Goal: Information Seeking & Learning: Learn about a topic

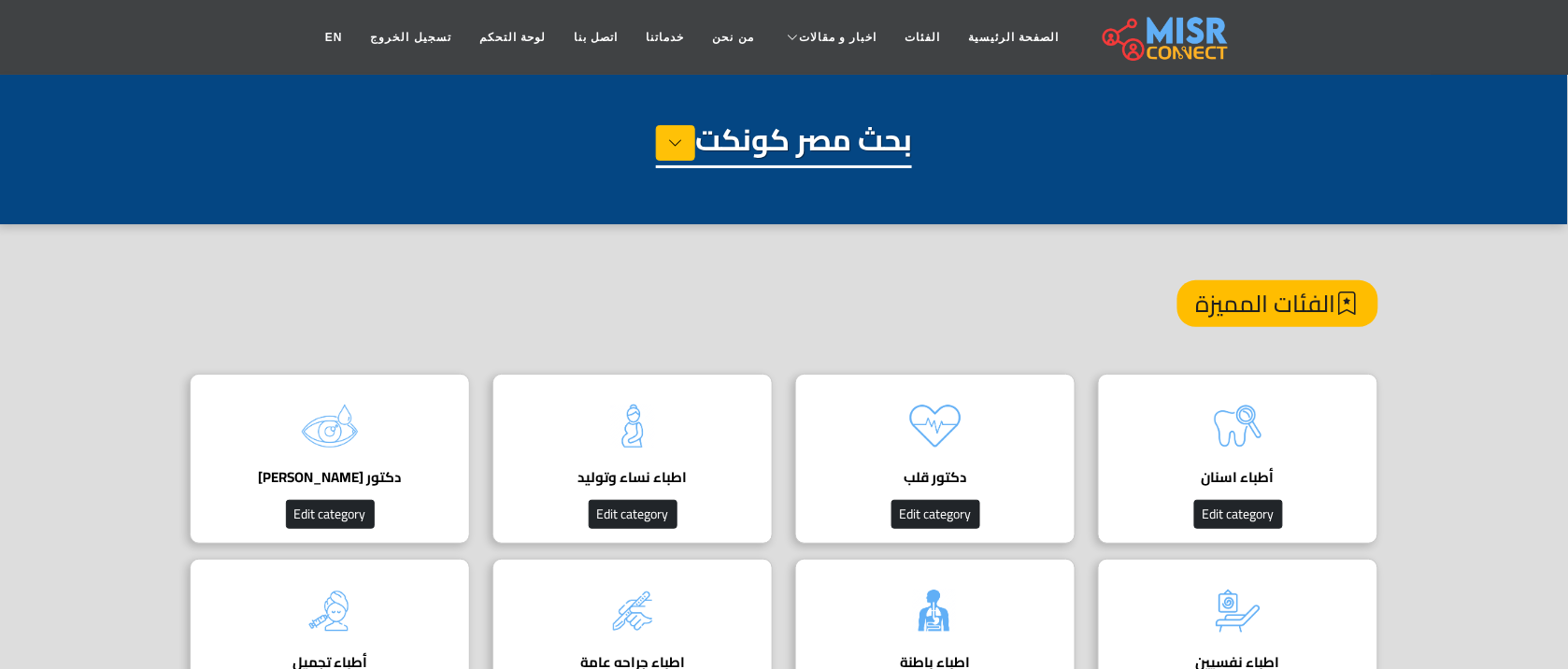
drag, startPoint x: 0, startPoint y: 0, endPoint x: 707, endPoint y: 201, distance: 735.0
click at [707, 201] on div "بحث مصر كونكت" at bounding box center [784, 168] width 1188 height 93
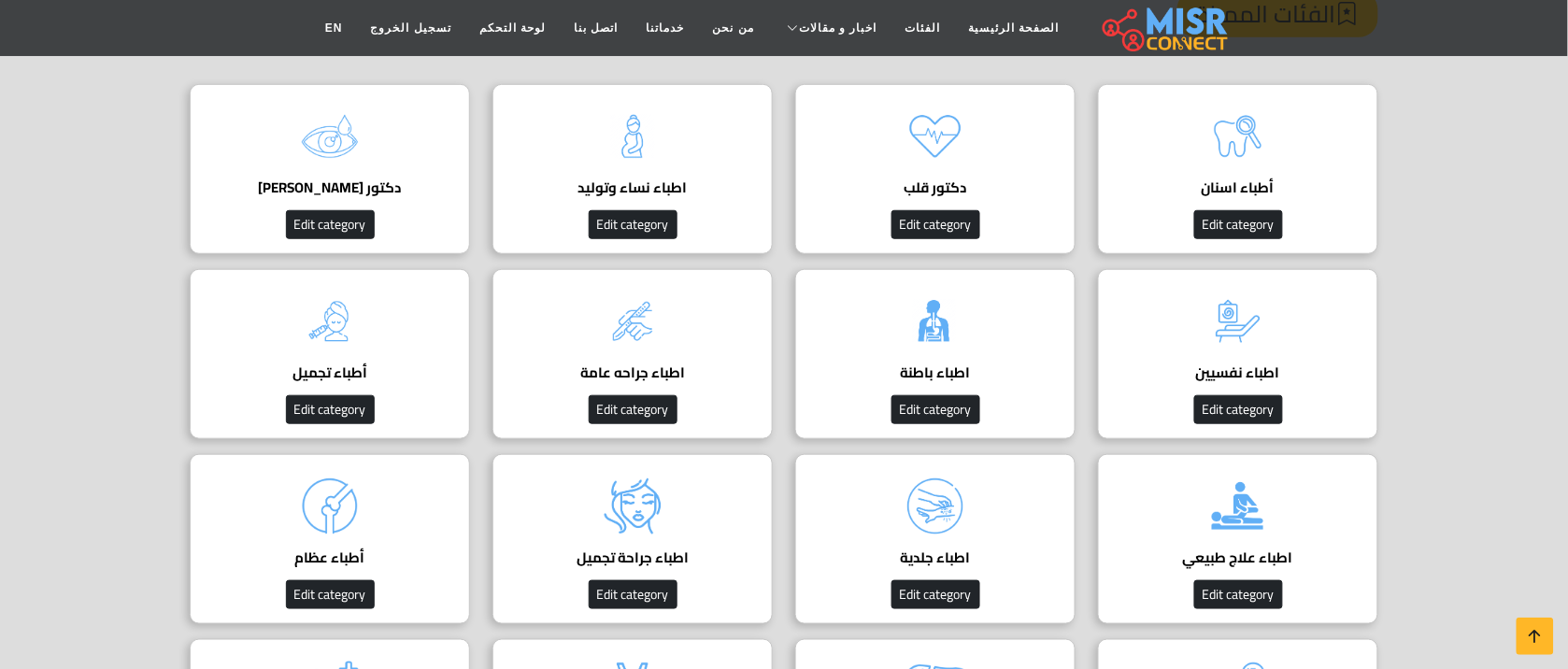
scroll to position [299, 0]
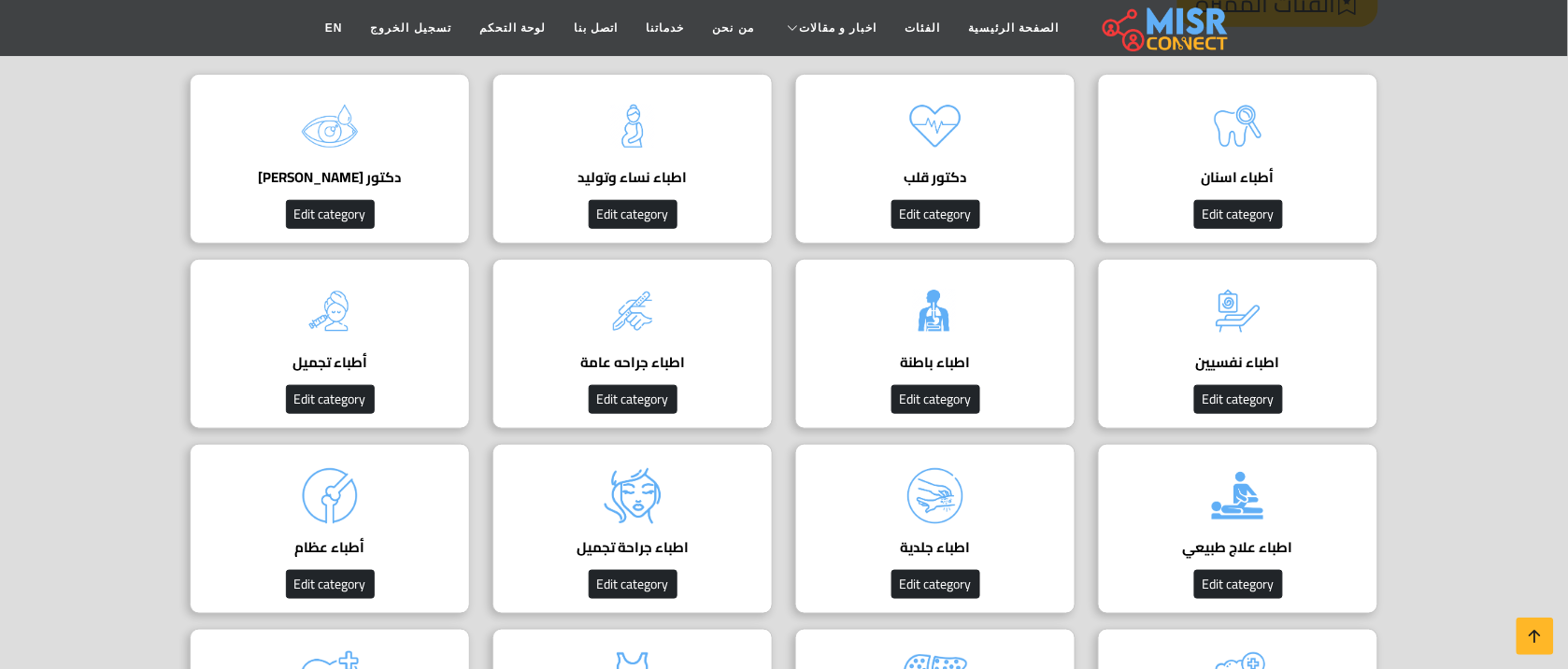
drag, startPoint x: 707, startPoint y: 201, endPoint x: 779, endPoint y: 169, distance: 78.8
click at [779, 169] on link "اطباء نساء وتوليد دليل اطباء نساء وتوليد Edit category" at bounding box center [632, 158] width 302 height 170
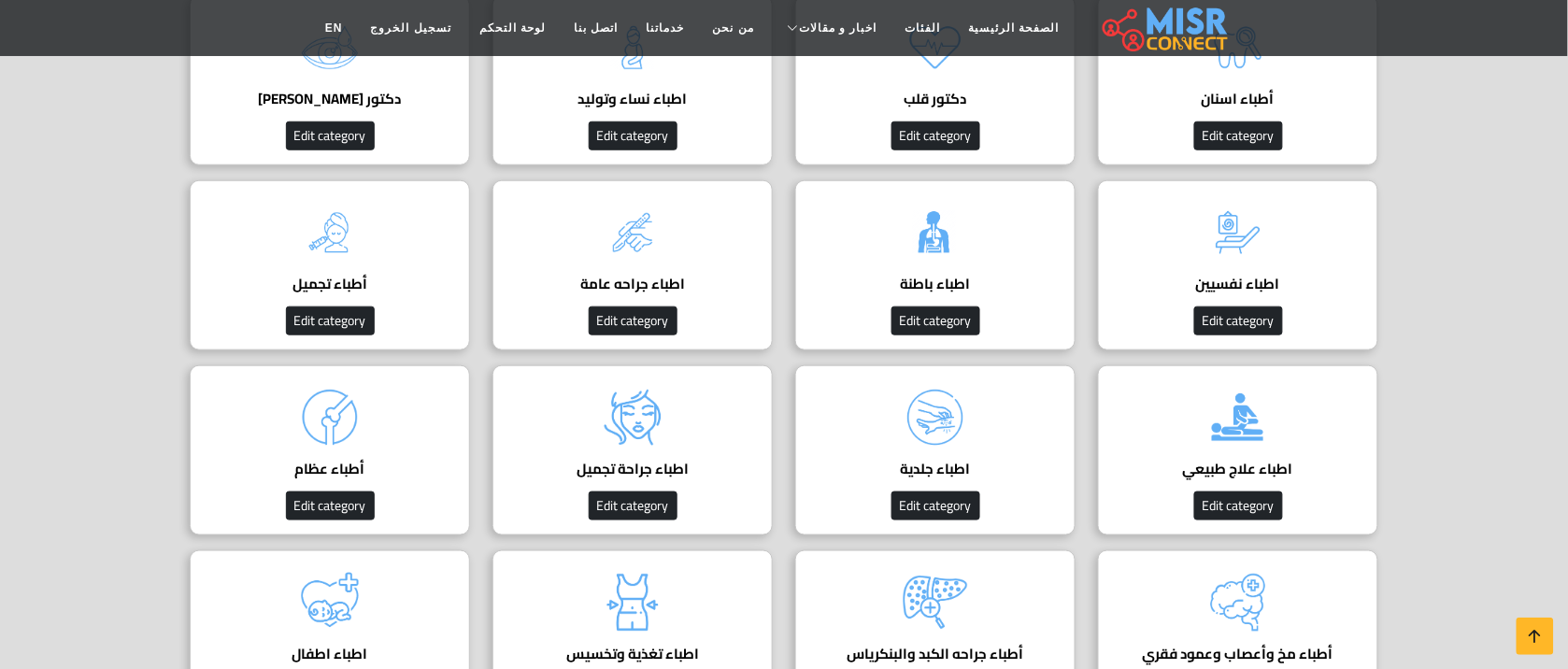
scroll to position [395, 0]
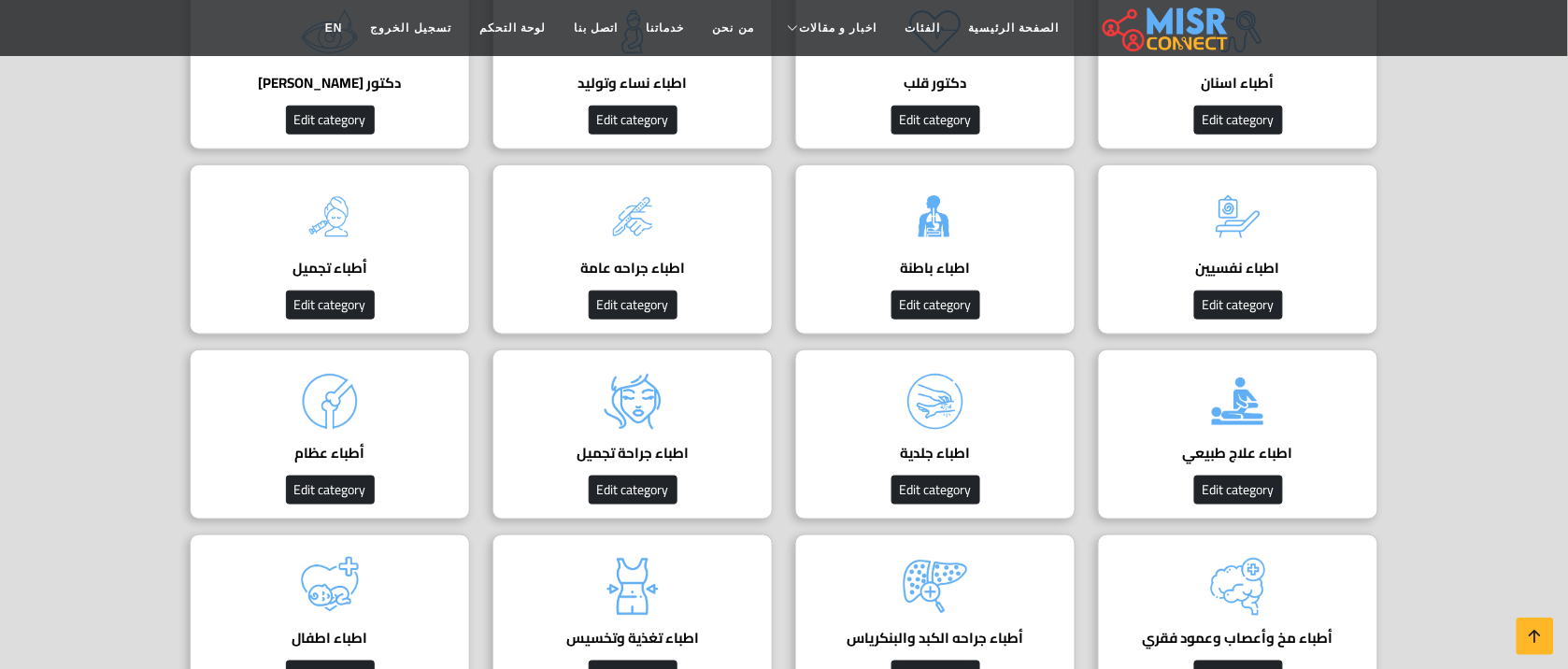
click at [1495, 221] on section "الفئات المميزة أطباء اسنان Edit category دكتور قلب دليل أفضل دكتور قلب في مصر ل…" at bounding box center [784, 395] width 1568 height 1131
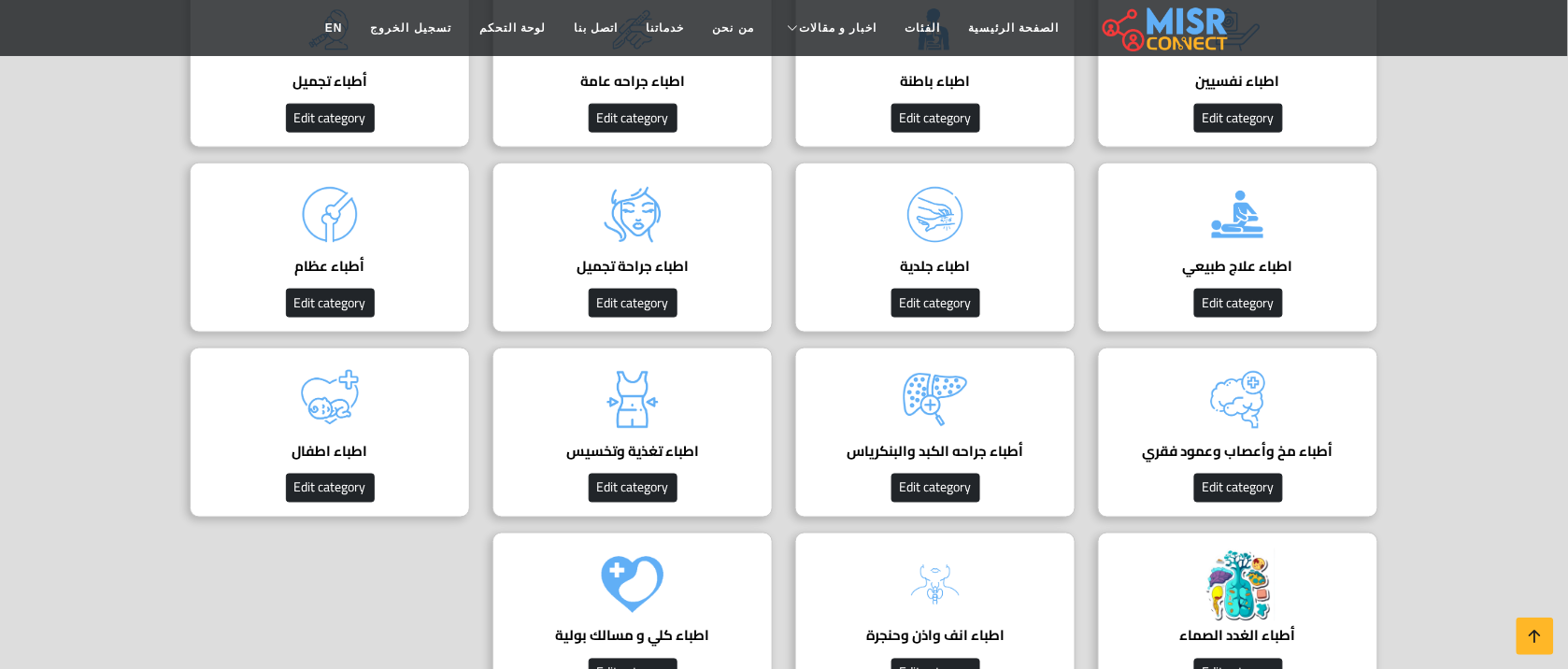
scroll to position [594, 0]
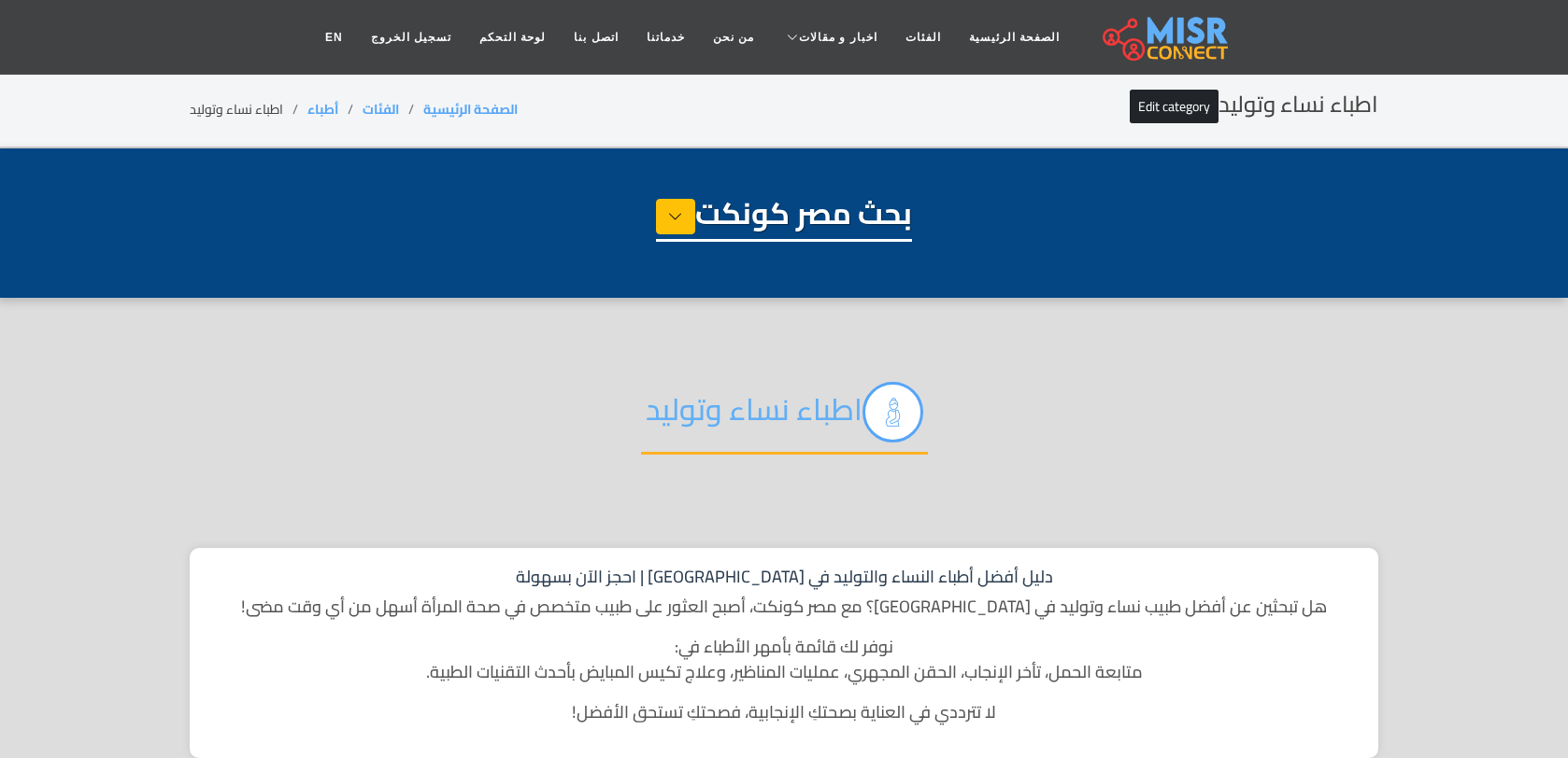
select select "*****"
select select "**********"
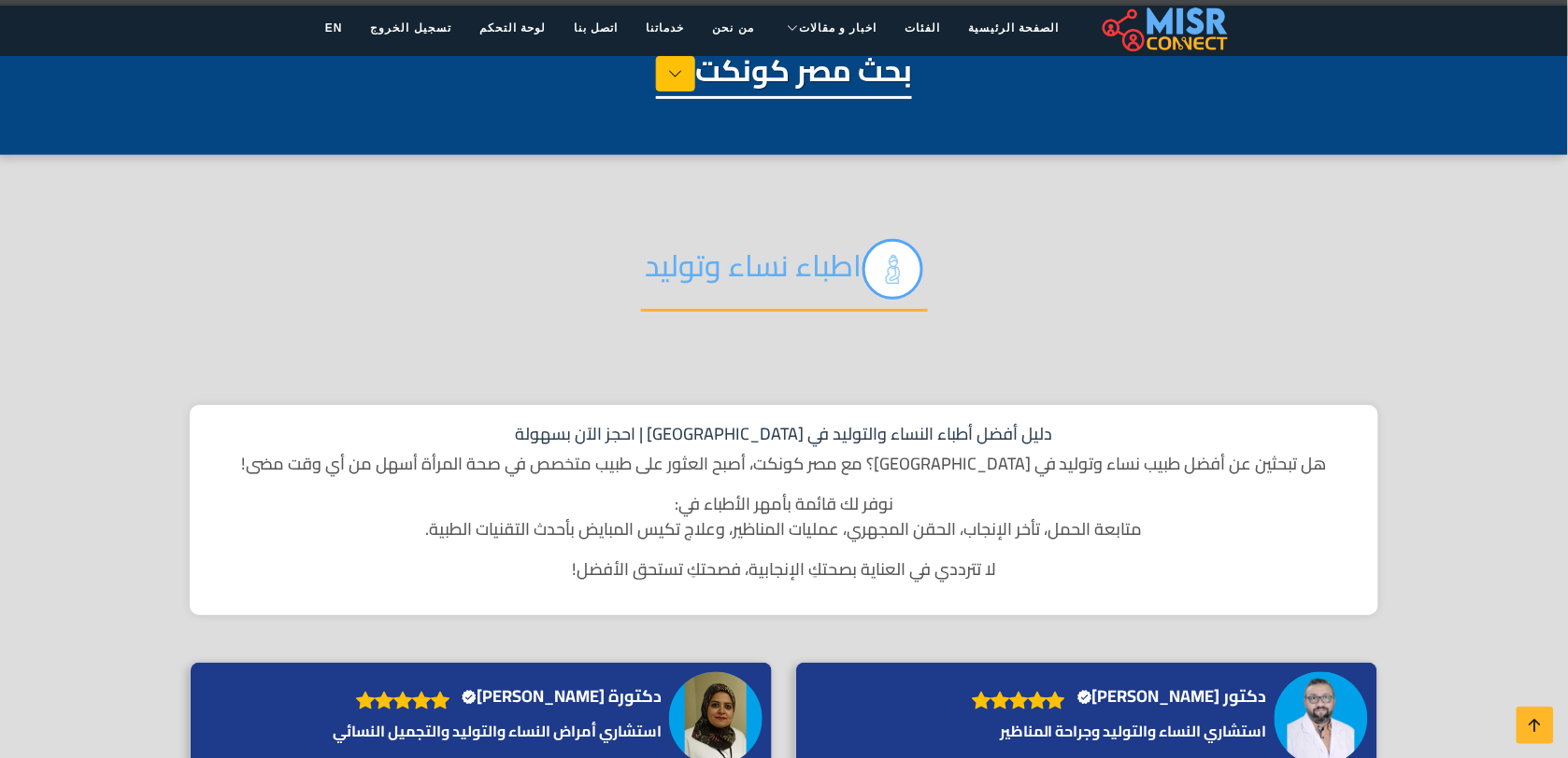
scroll to position [212, 0]
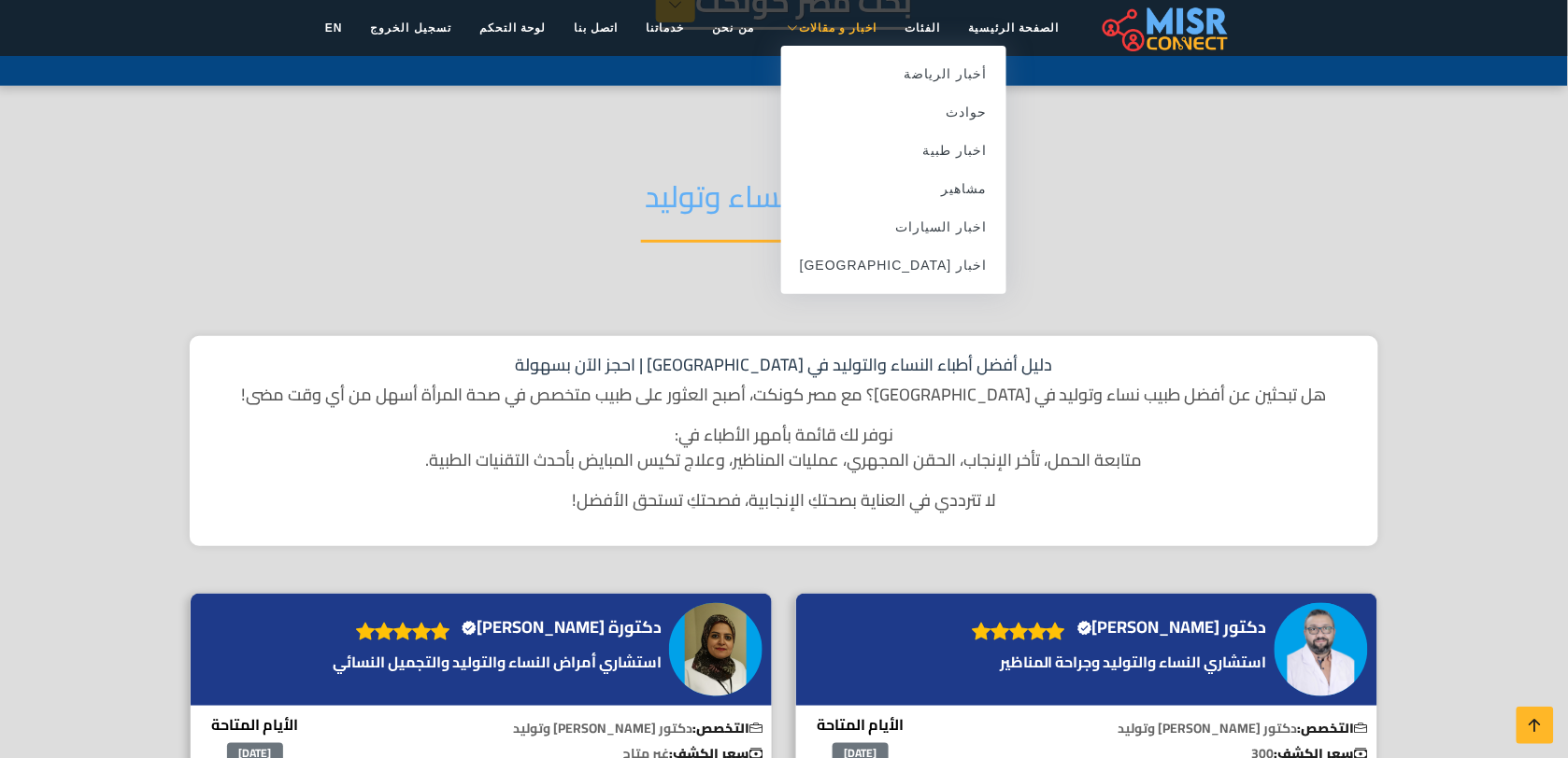
click at [804, 31] on span "اخبار و مقالات" at bounding box center [838, 27] width 79 height 17
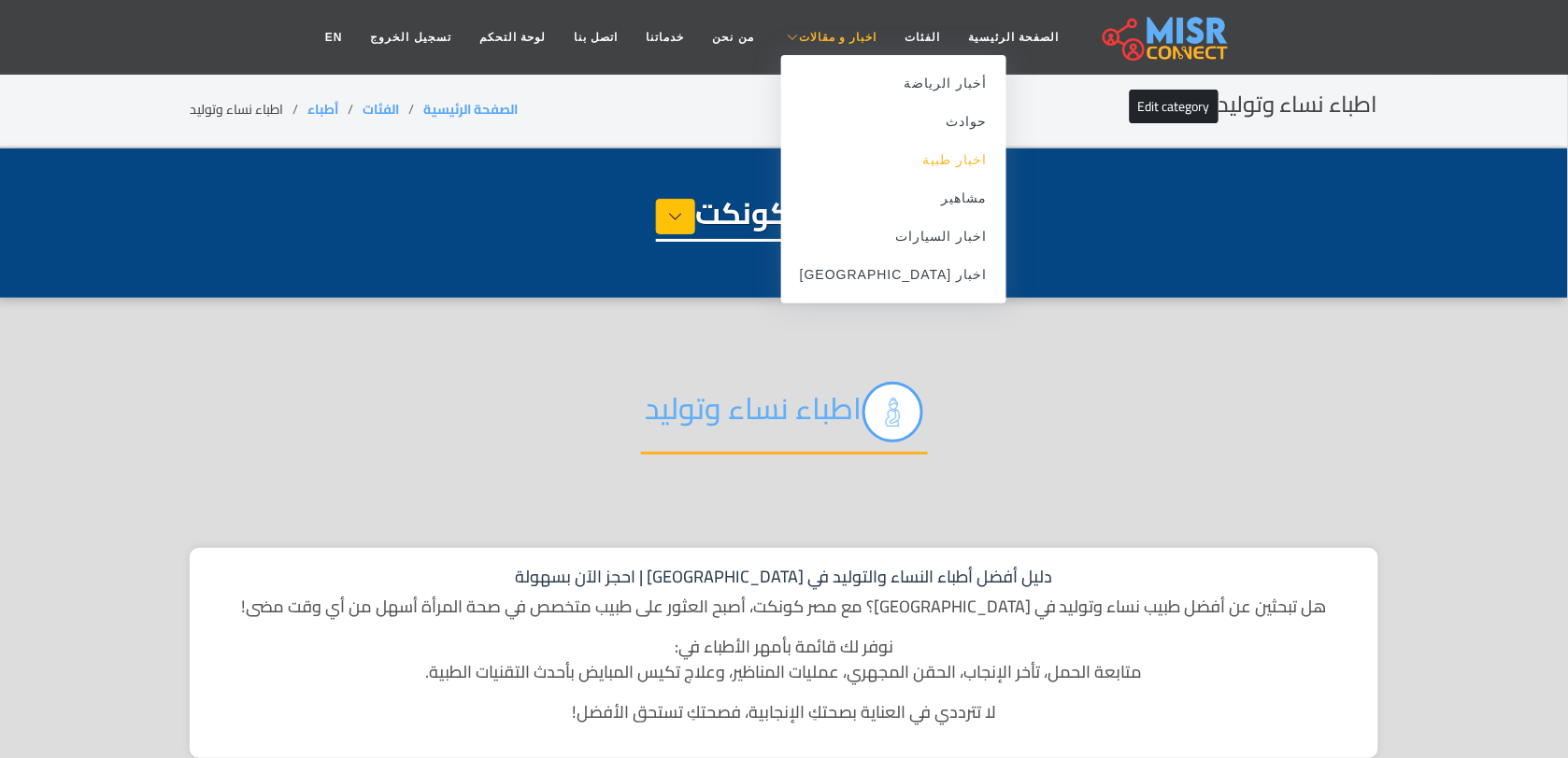
click at [894, 166] on link "اخبار طبية" at bounding box center [893, 159] width 226 height 38
